Goal: Contribute content

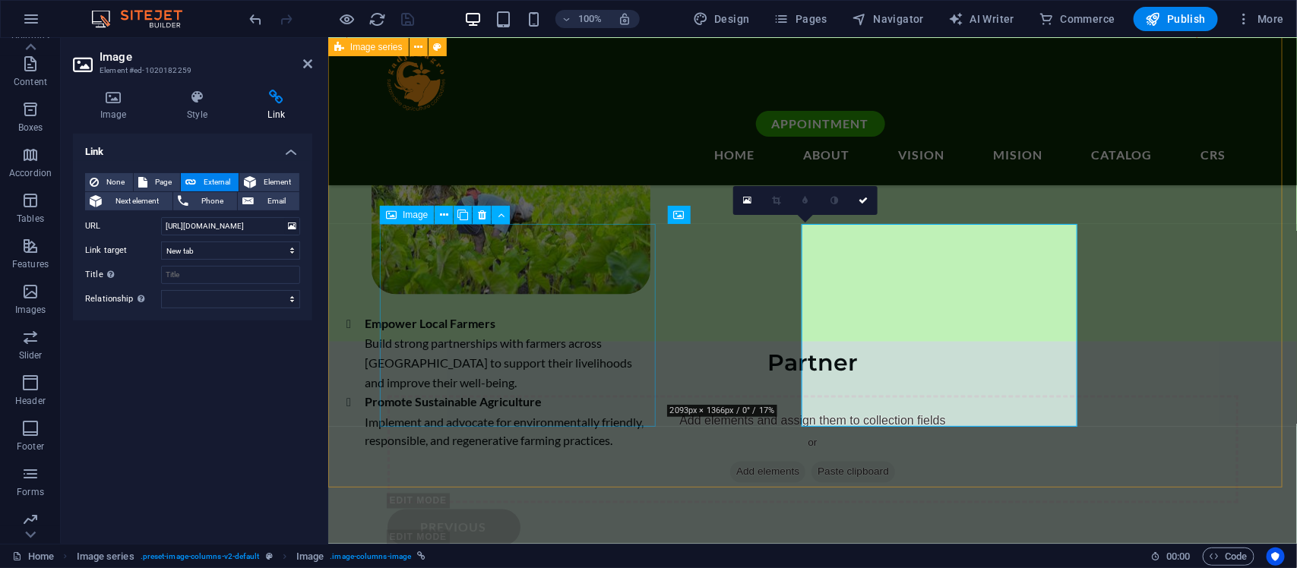
scroll to position [3489, 0]
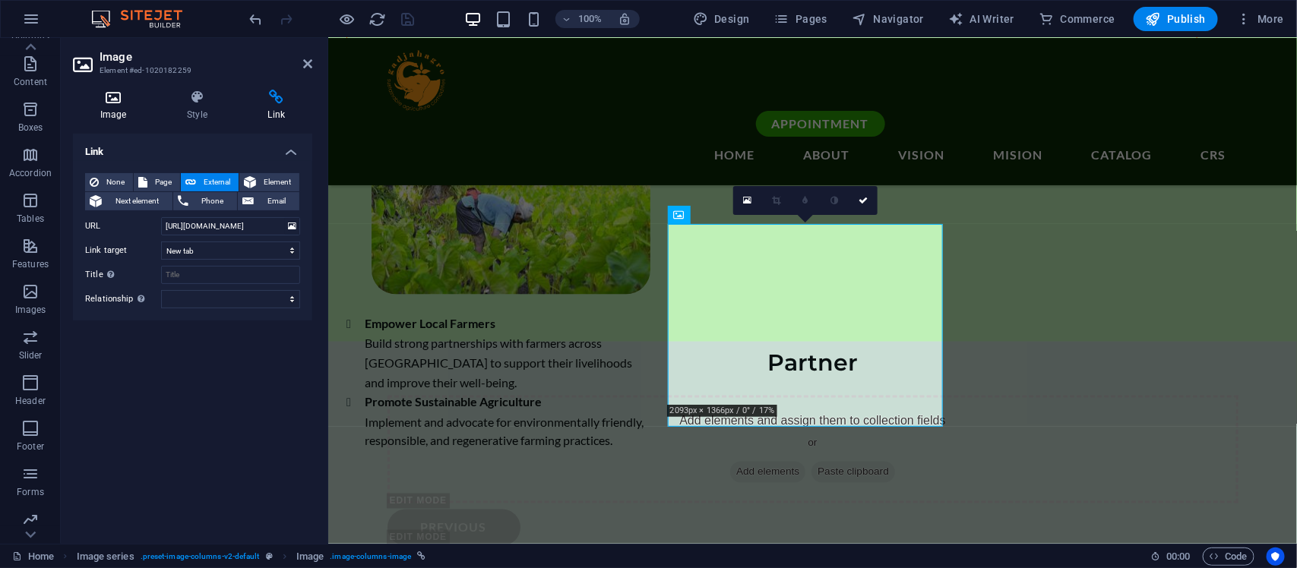
click at [118, 110] on h4 "Image" at bounding box center [116, 106] width 87 height 32
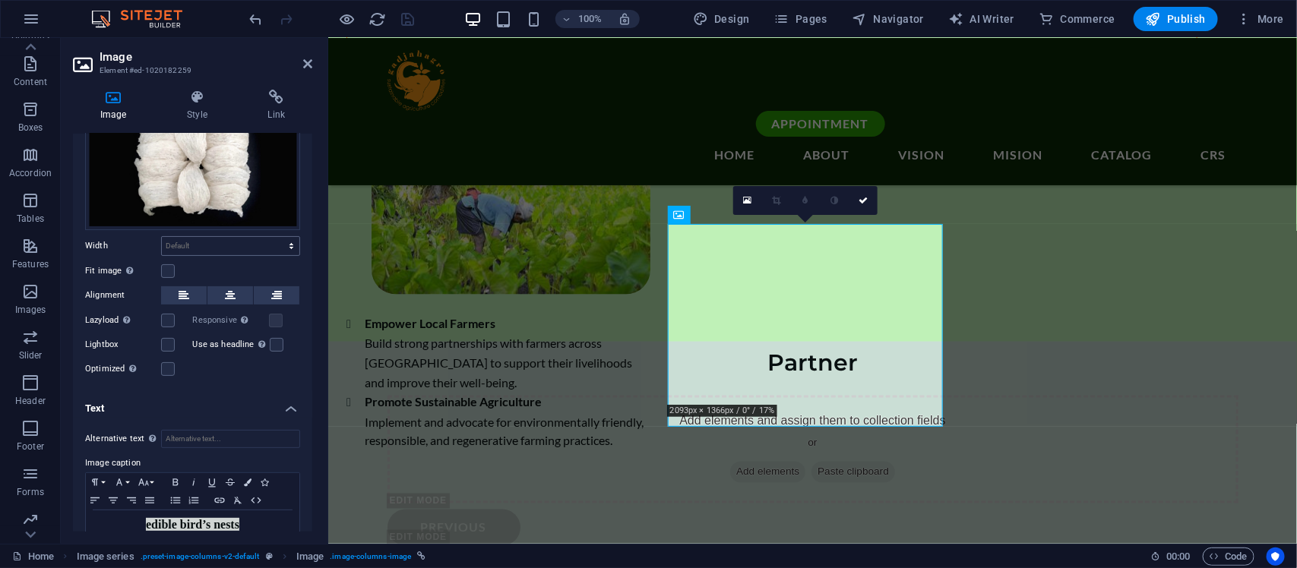
scroll to position [122, 0]
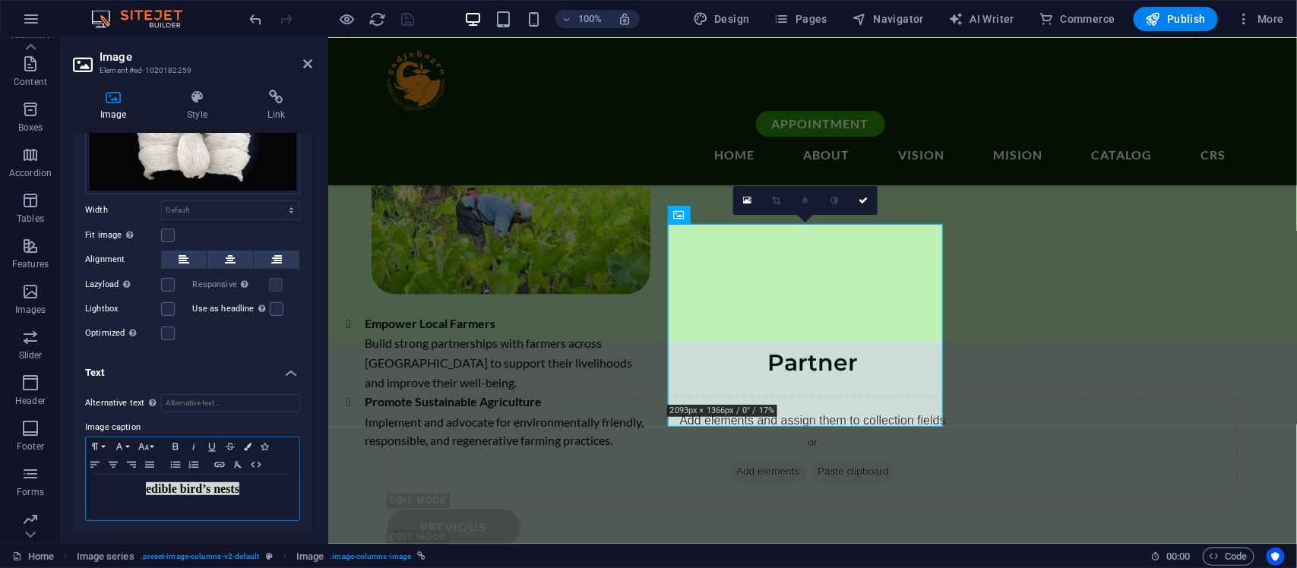
click at [249, 490] on p "​ edible bird’s nests" at bounding box center [192, 489] width 198 height 15
click at [137, 490] on p "​ edible bird’s nests" at bounding box center [192, 489] width 198 height 15
drag, startPoint x: 219, startPoint y: 483, endPoint x: 324, endPoint y: 481, distance: 105.6
click at [324, 481] on aside "Image Element #ed-1020182259 Image Style Link Image Drag files here, click to c…" at bounding box center [194, 291] width 267 height 506
click at [233, 484] on strong "EDIBLE BIRD'S NESTS nests" at bounding box center [192, 488] width 160 height 13
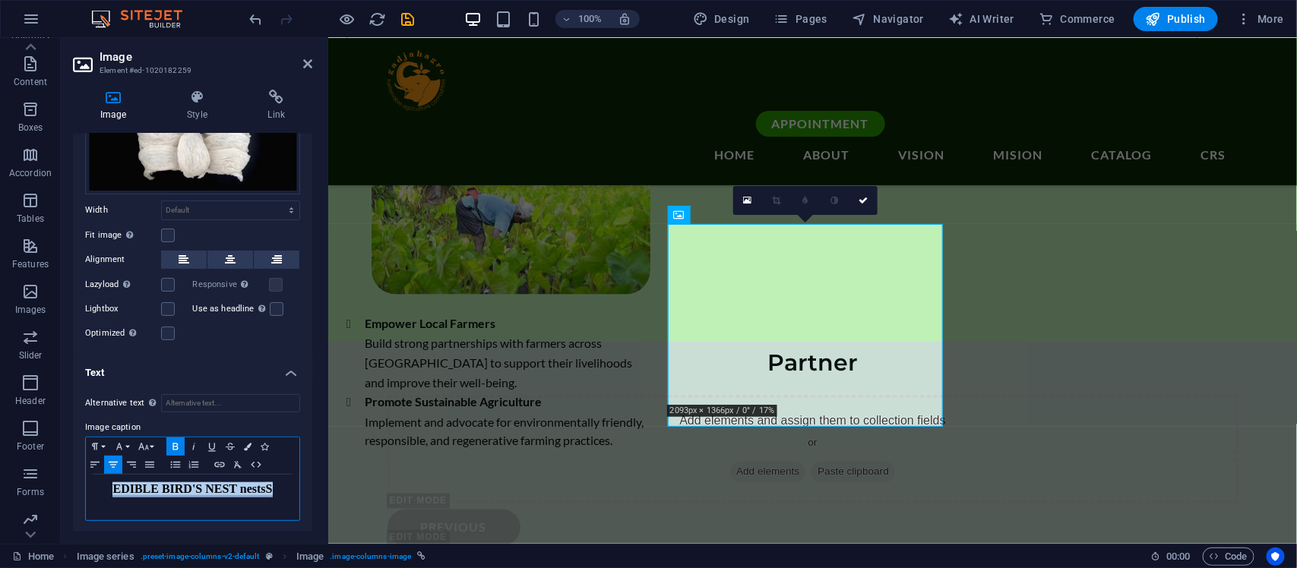
drag, startPoint x: 270, startPoint y: 486, endPoint x: 74, endPoint y: 488, distance: 196.0
click at [74, 488] on div "Alternative text The alternative text is used by devices that cannot display im…" at bounding box center [192, 458] width 239 height 152
click at [114, 491] on p at bounding box center [192, 489] width 198 height 14
click at [119, 463] on icon "button" at bounding box center [113, 465] width 18 height 12
click at [405, 21] on icon "save" at bounding box center [408, 19] width 17 height 17
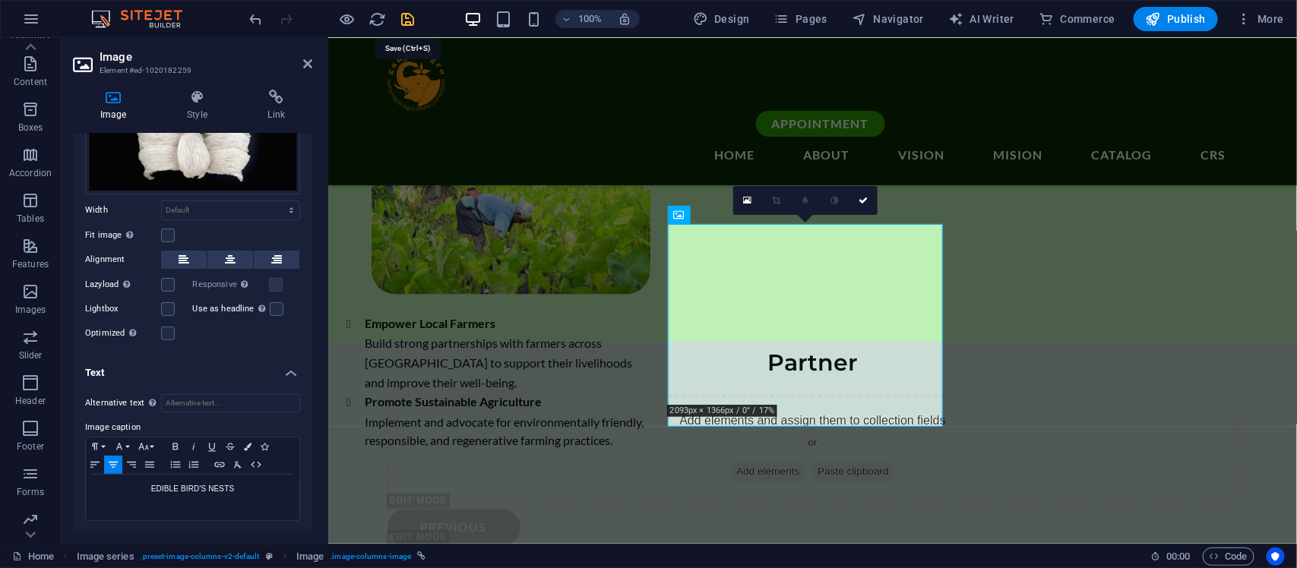
checkbox input "false"
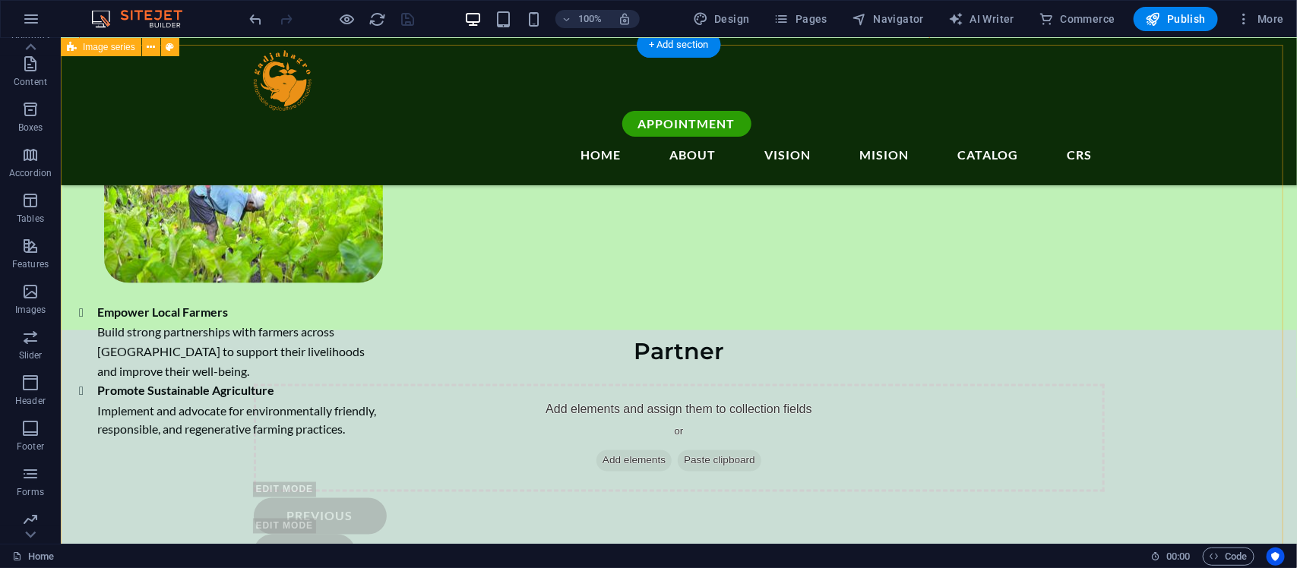
scroll to position [3363, 0]
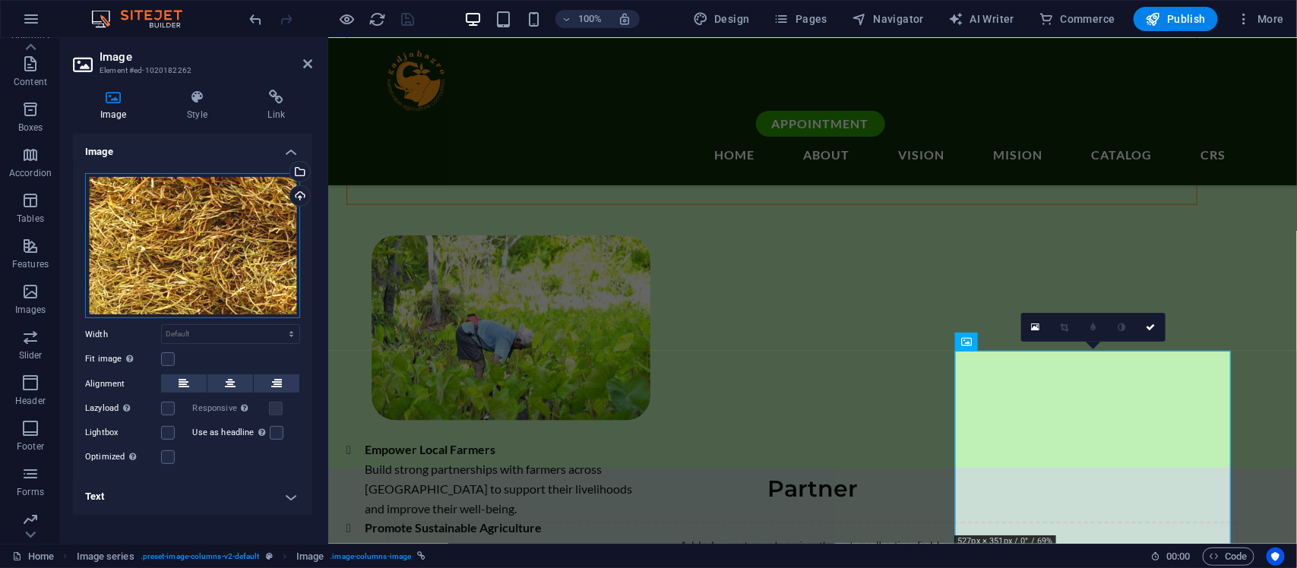
click at [235, 210] on div "Drag files here, click to choose files or select files from Files or our free s…" at bounding box center [192, 246] width 215 height 146
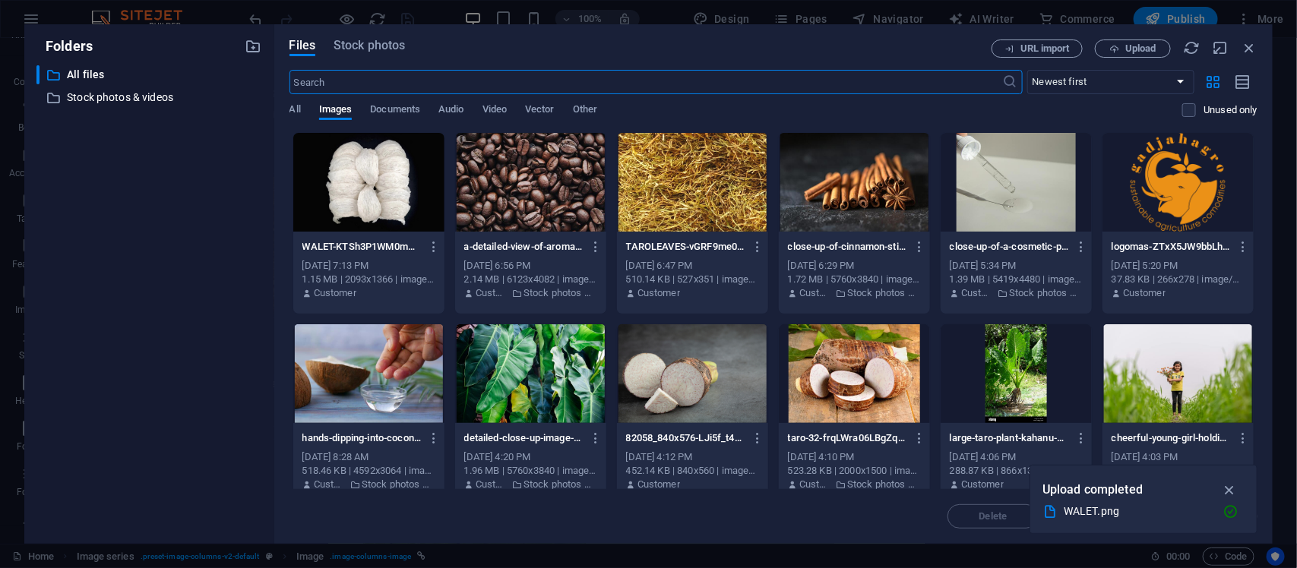
scroll to position [3692, 0]
click at [378, 49] on span "Stock photos" at bounding box center [368, 45] width 71 height 18
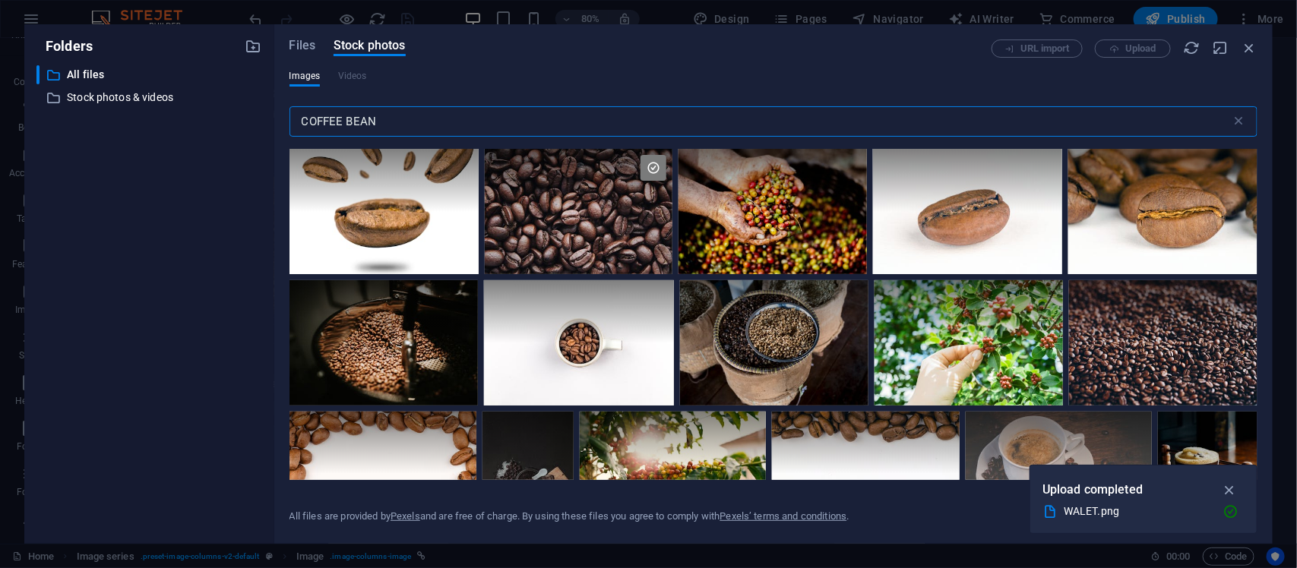
drag, startPoint x: 387, startPoint y: 127, endPoint x: 275, endPoint y: 133, distance: 112.6
click at [275, 133] on div "Files Stock photos URL import Upload Images Videos COFFEE BEAN ​ All files are …" at bounding box center [773, 284] width 998 height 520
type input "l"
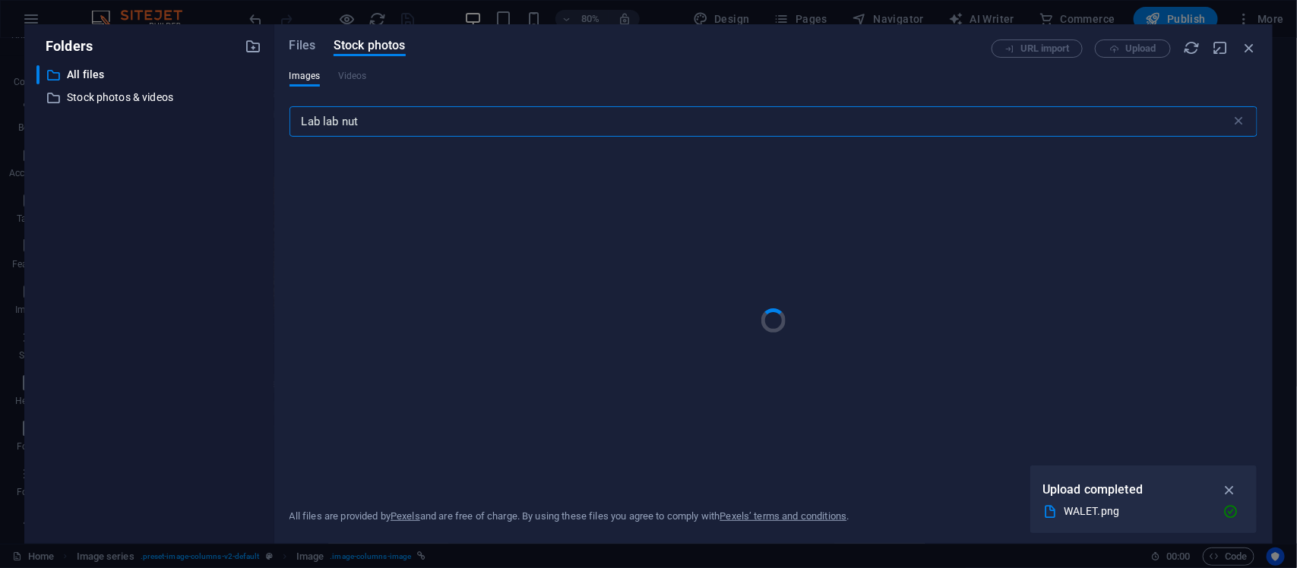
type input "Lab lab nuts"
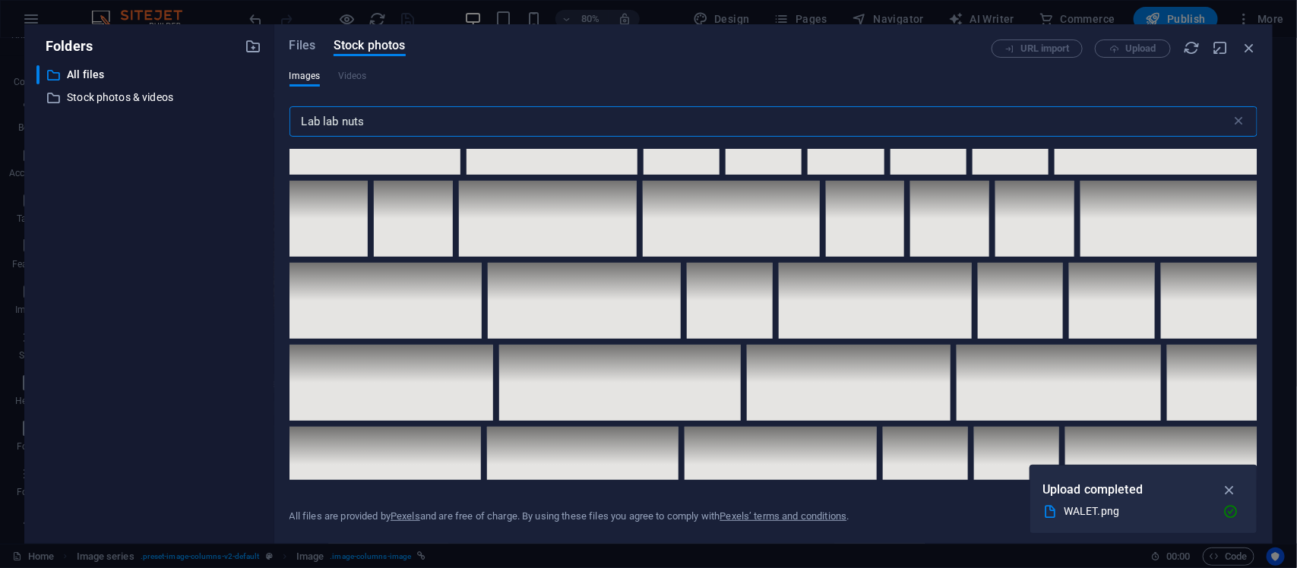
scroll to position [3209, 0]
